Goal: Information Seeking & Learning: Learn about a topic

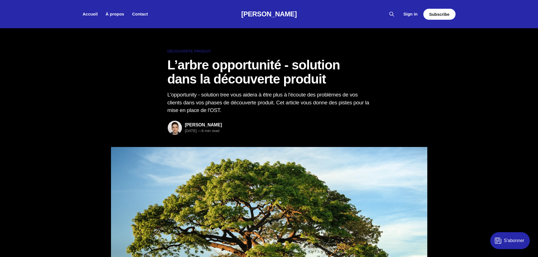
click at [197, 129] on time "[DATE]" at bounding box center [191, 131] width 12 height 4
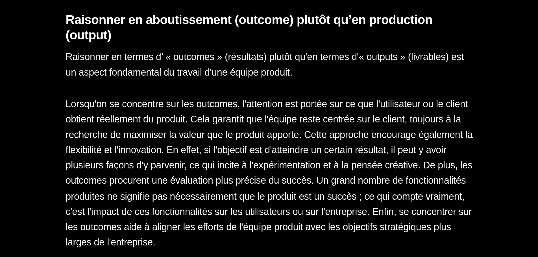
scroll to position [722, 0]
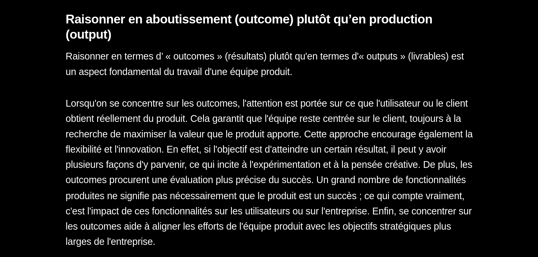
click at [272, 148] on h3 "Raisonner en aboutissement (outcome) plutôt qu’en production (output)" at bounding box center [268, 142] width 203 height 15
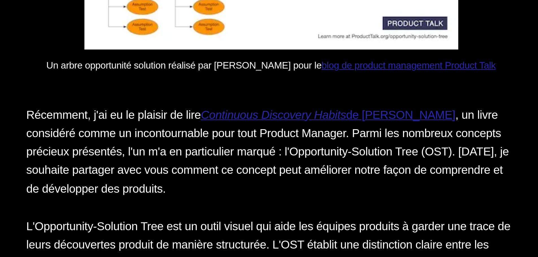
scroll to position [974, 0]
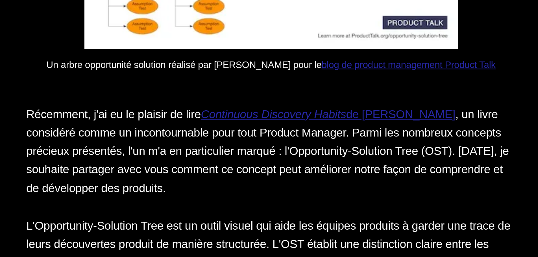
click at [210, 206] on p "Récemment, j'ai eu le plaisir de lire Continuous Discovery Habits de [PERSON_NA…" at bounding box center [268, 213] width 203 height 38
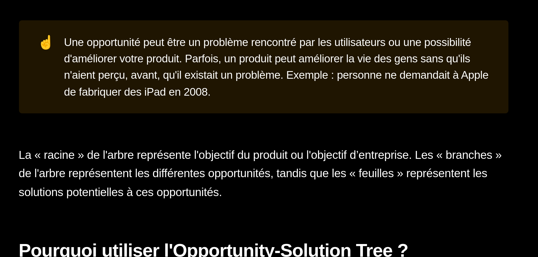
scroll to position [1101, 0]
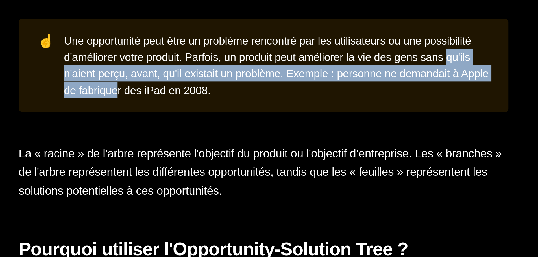
drag, startPoint x: 209, startPoint y: 188, endPoint x: 259, endPoint y: 199, distance: 50.9
click at [259, 197] on div "☝️ Une opportunité peut être un problème rencontré par les utilisateurs ou une …" at bounding box center [268, 177] width 203 height 39
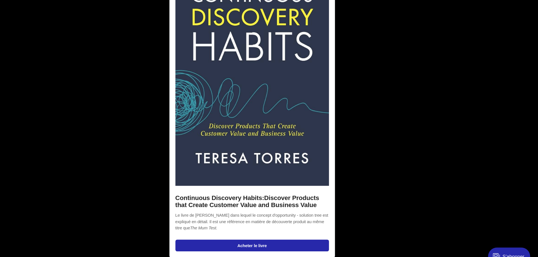
scroll to position [1888, 0]
